Goal: Book appointment/travel/reservation

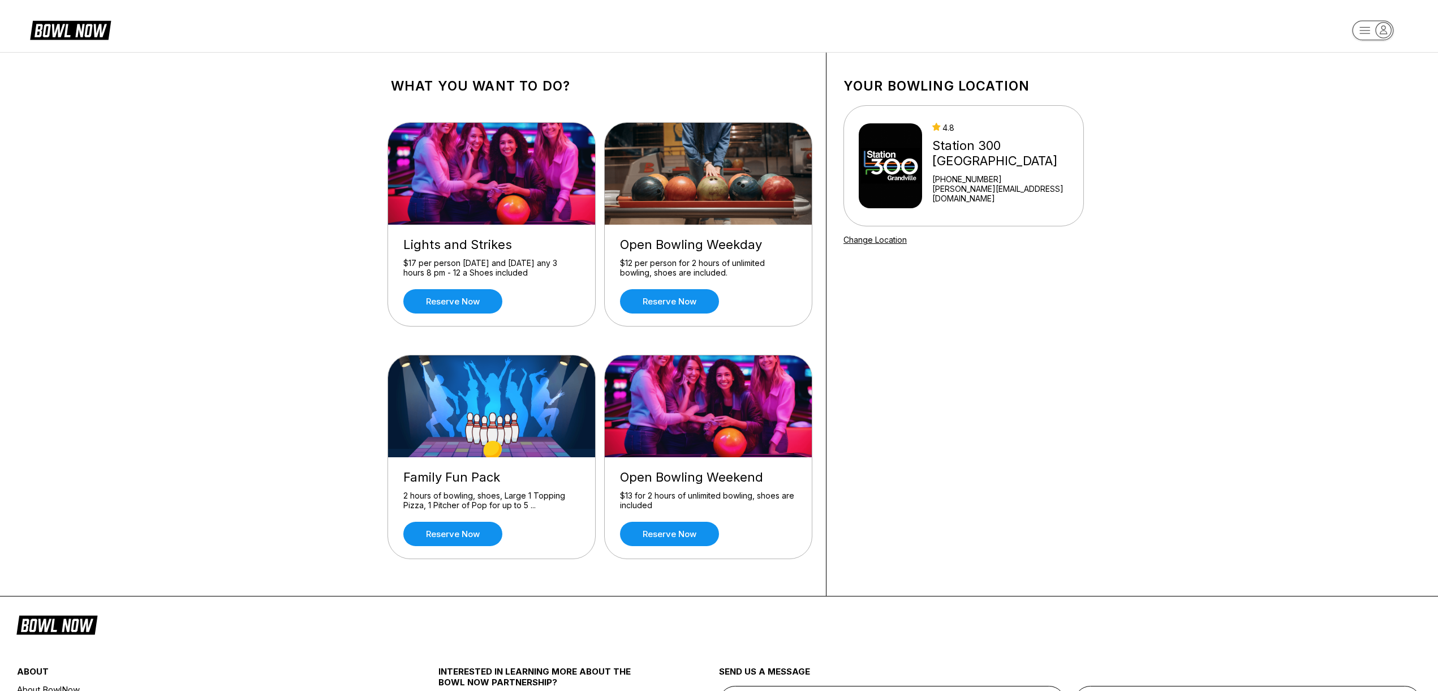
scroll to position [33, 0]
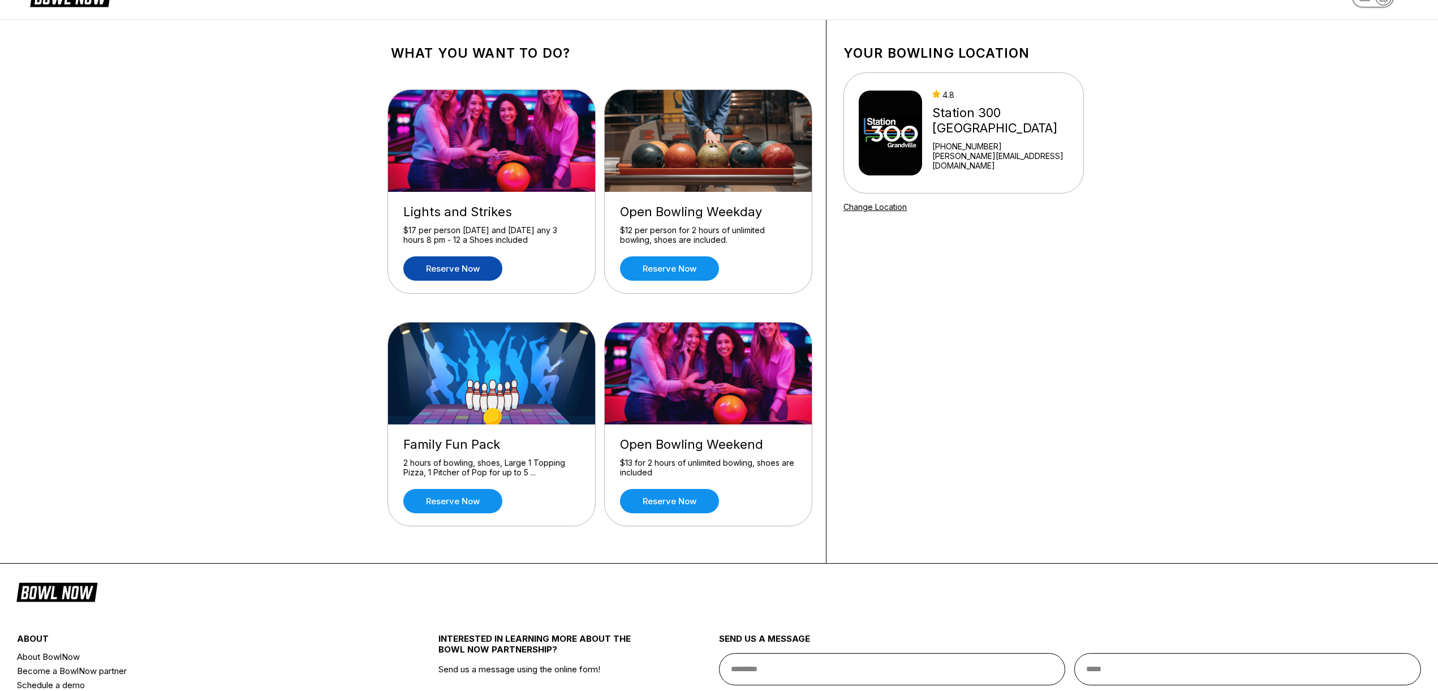
click at [453, 270] on link "Reserve now" at bounding box center [452, 268] width 99 height 24
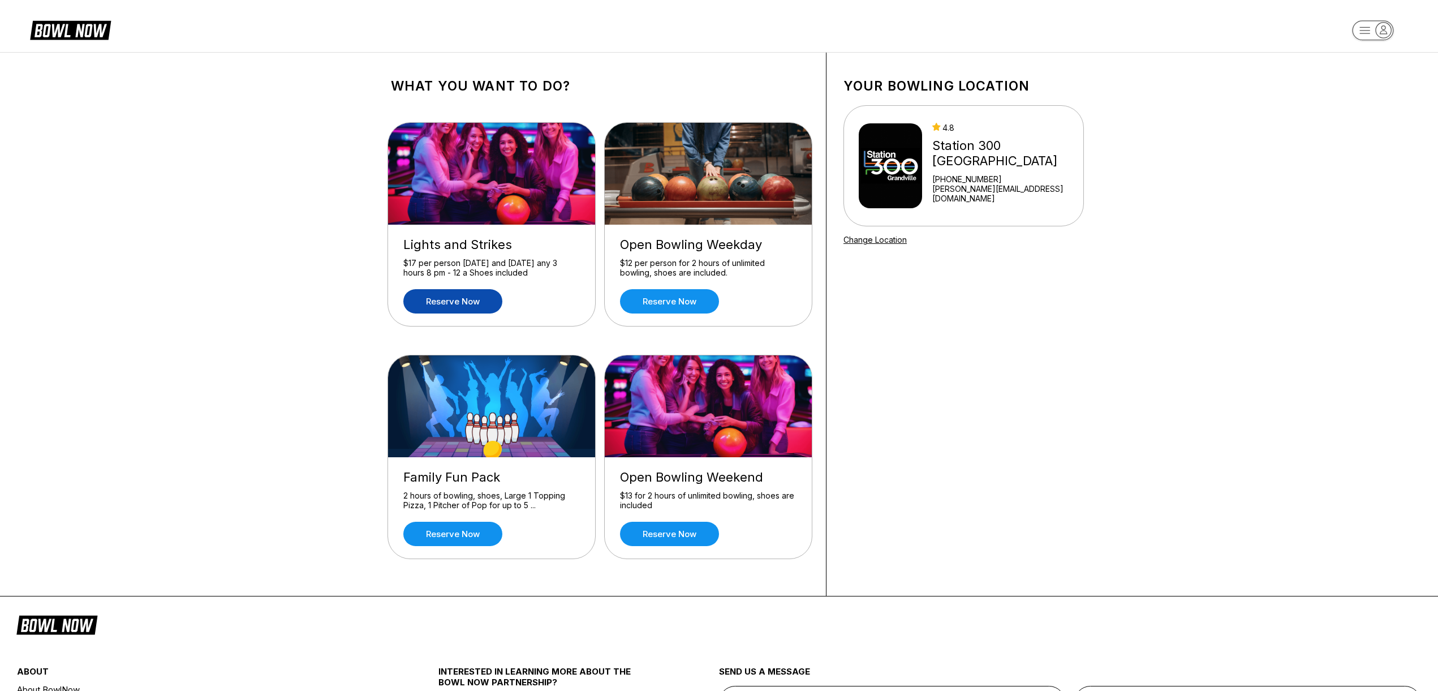
click at [466, 296] on link "Reserve now" at bounding box center [452, 301] width 99 height 24
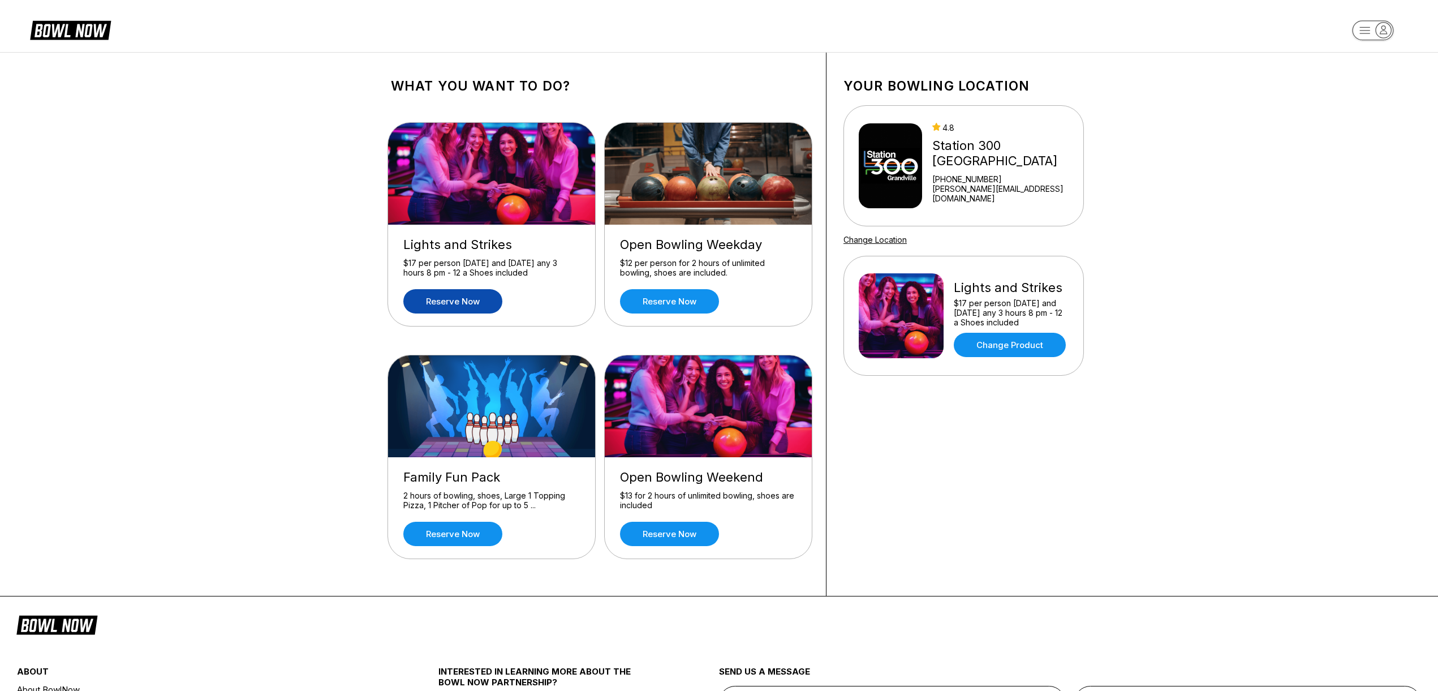
click at [474, 300] on link "Reserve now" at bounding box center [452, 301] width 99 height 24
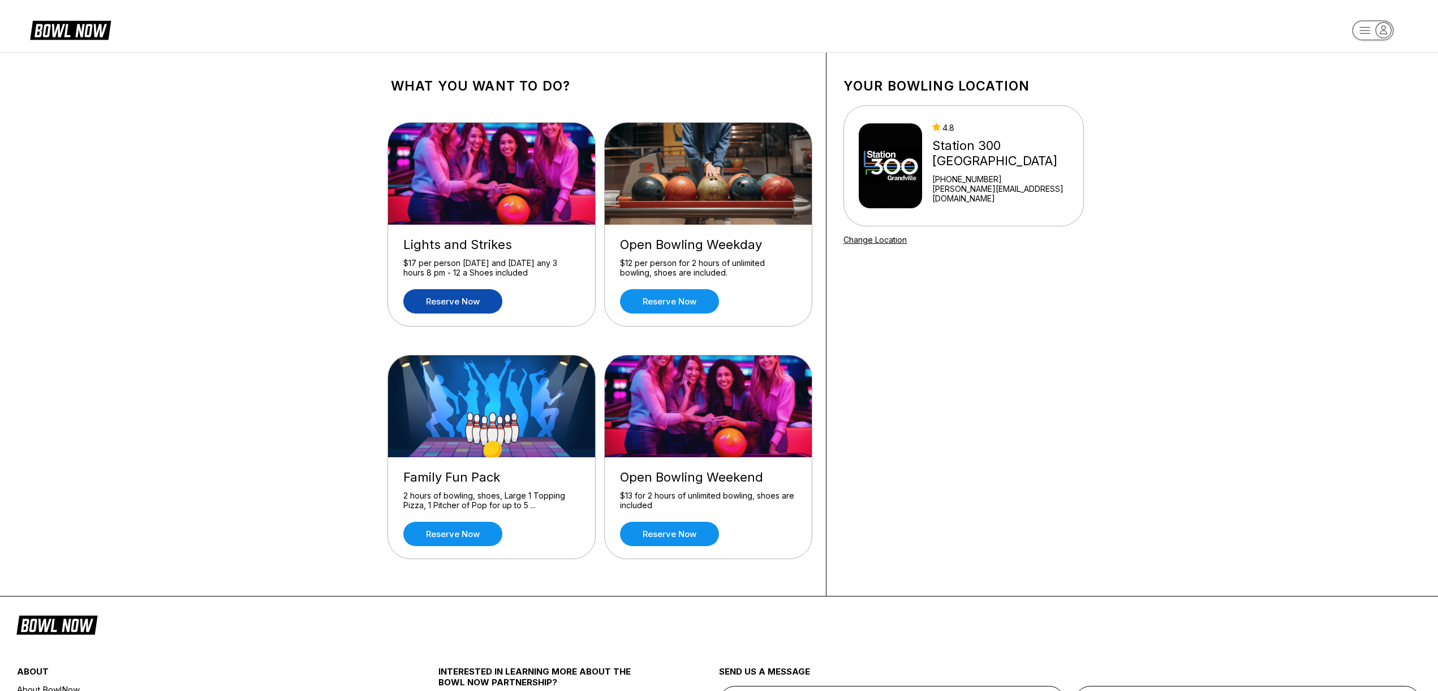
click at [462, 294] on link "Reserve now" at bounding box center [452, 301] width 99 height 24
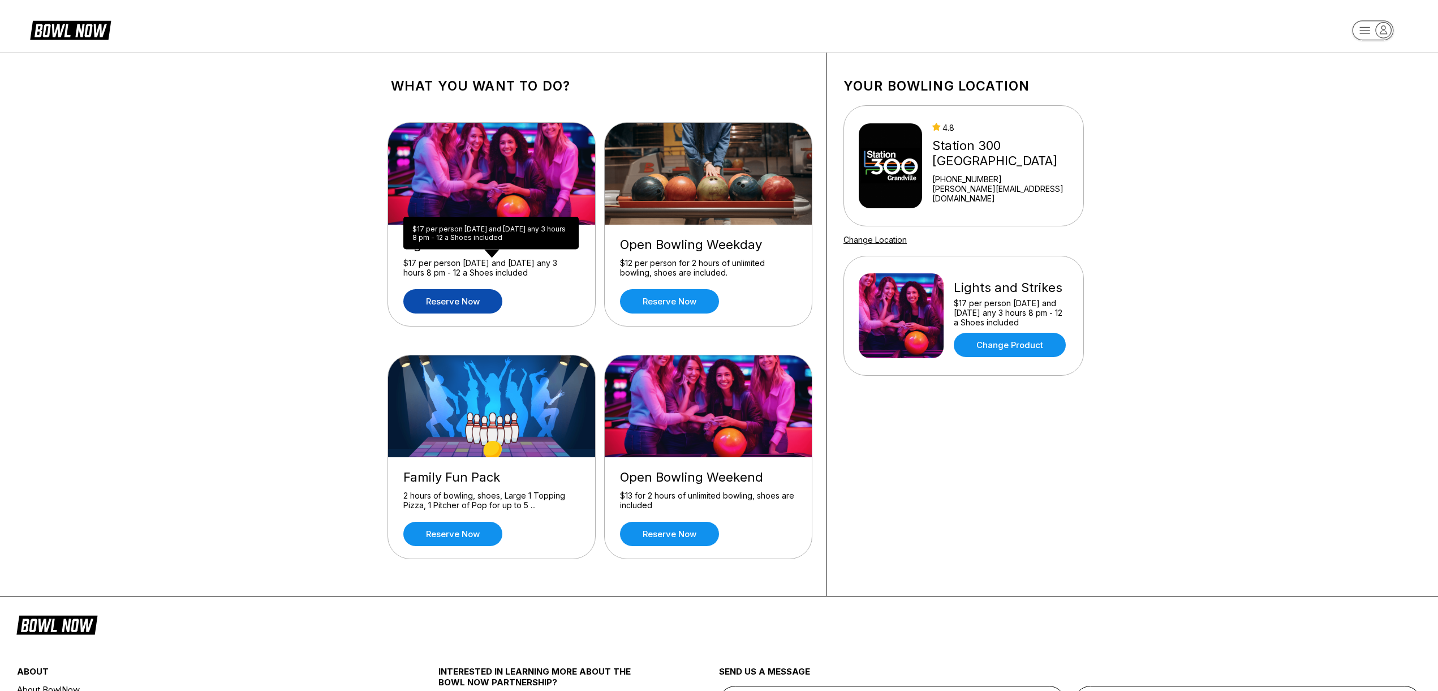
click at [513, 273] on div "$17 per person Friday and Saturday any 3 hours 8 pm - 12 a Shoes included" at bounding box center [491, 268] width 177 height 20
copy div "$17 per person Friday and Saturday any 3 hours 8 pm - 12 a Shoes included"
click at [479, 298] on link "Reserve now" at bounding box center [452, 301] width 99 height 24
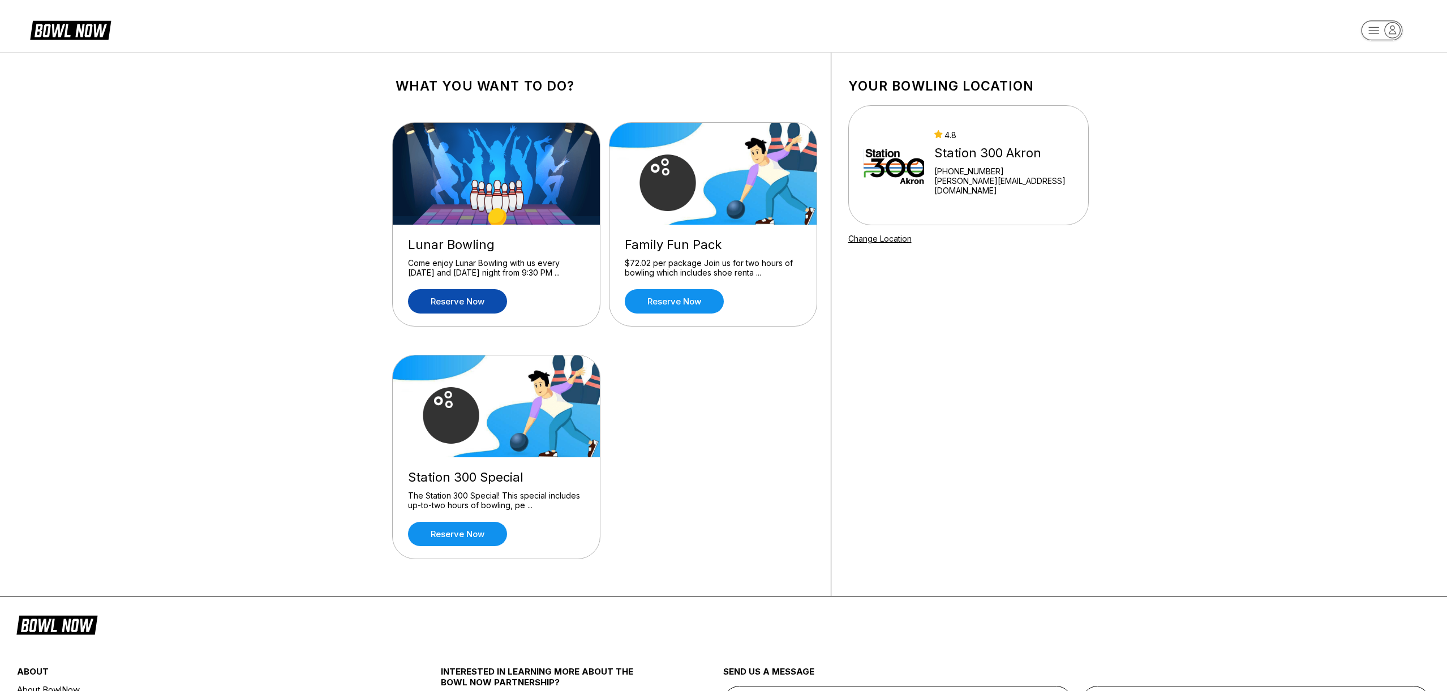
click at [465, 301] on link "Reserve now" at bounding box center [457, 301] width 99 height 24
click at [471, 243] on div "Lunar Bowling" at bounding box center [496, 244] width 177 height 15
